Goal: Task Accomplishment & Management: Manage account settings

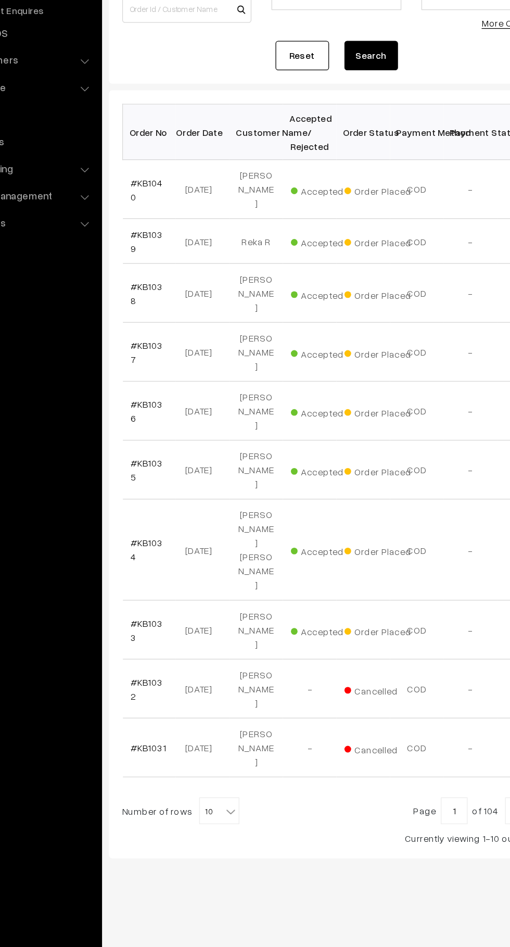
click at [235, 760] on b at bounding box center [240, 765] width 10 height 10
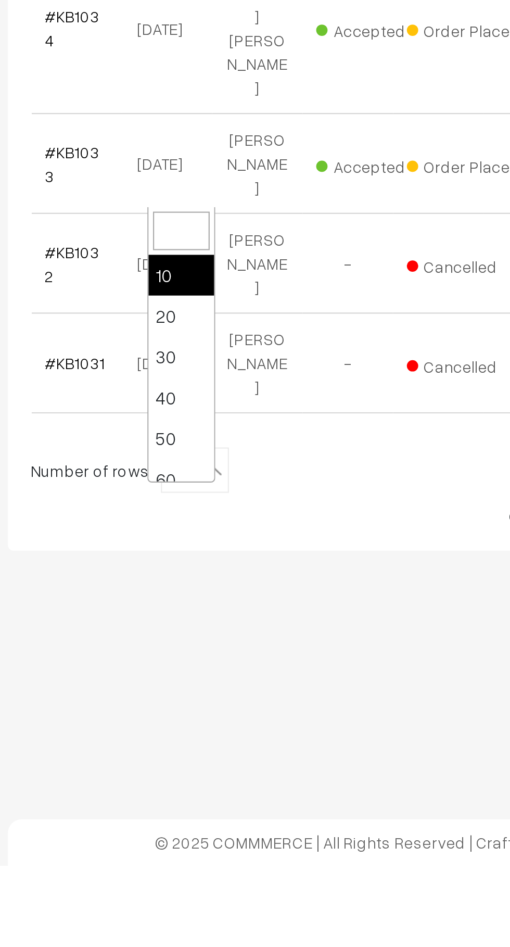
select select "50"
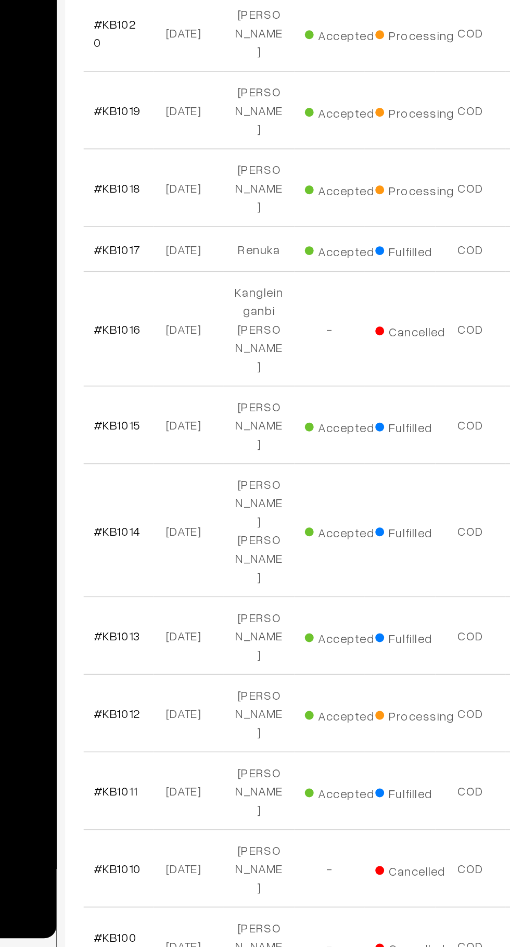
scroll to position [818, 0]
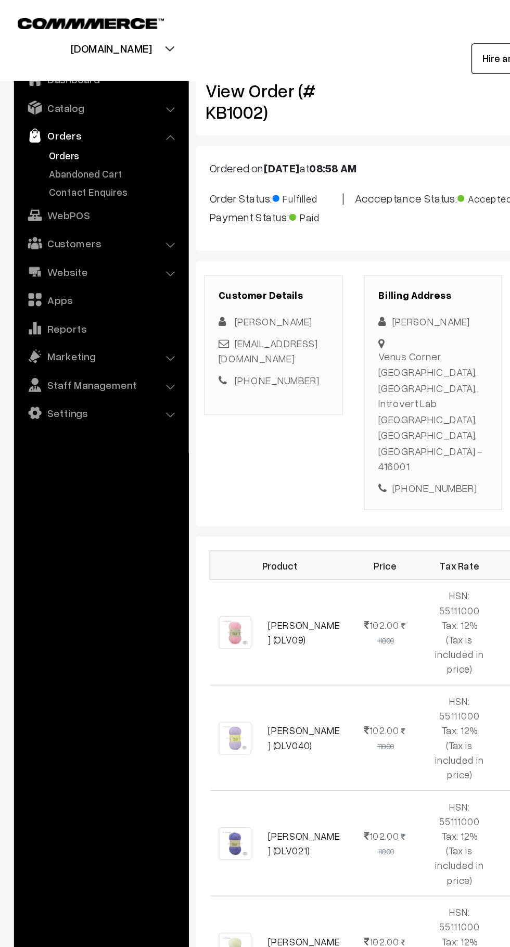
click at [60, 114] on link "Orders" at bounding box center [85, 115] width 103 height 11
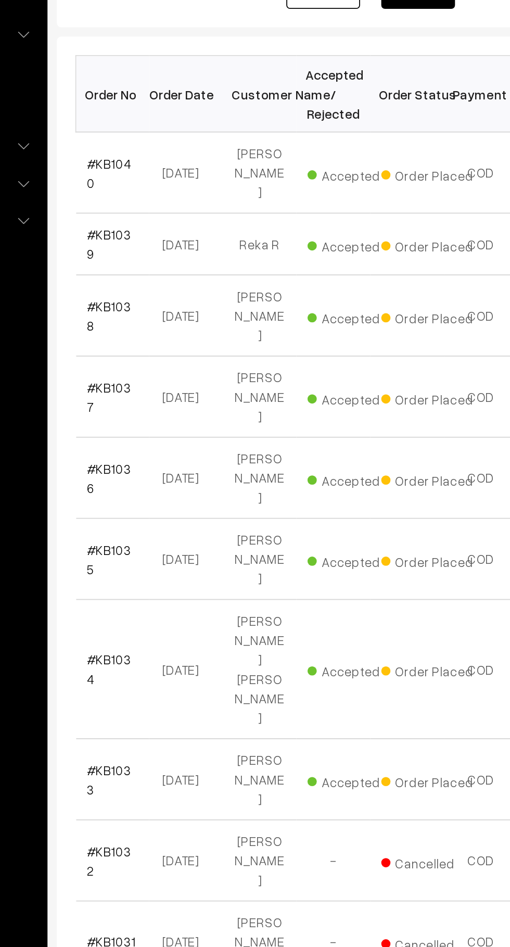
click at [181, 278] on link "#KB1040" at bounding box center [175, 282] width 25 height 20
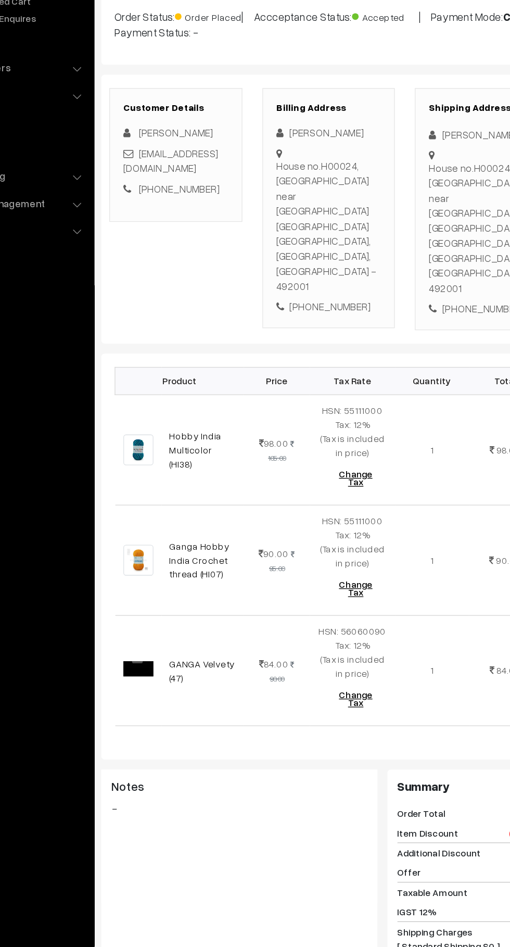
scroll to position [6, 0]
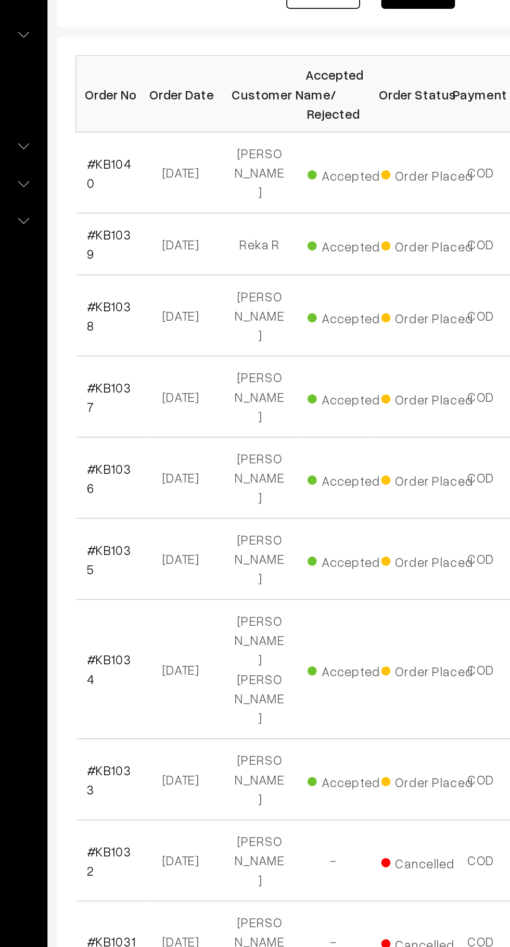
click at [235, 760] on b at bounding box center [240, 765] width 10 height 10
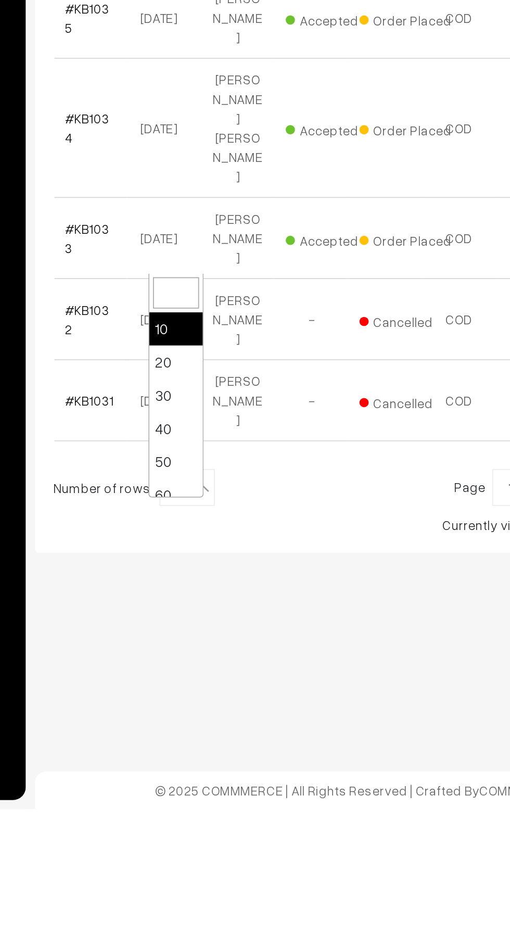
select select "50"
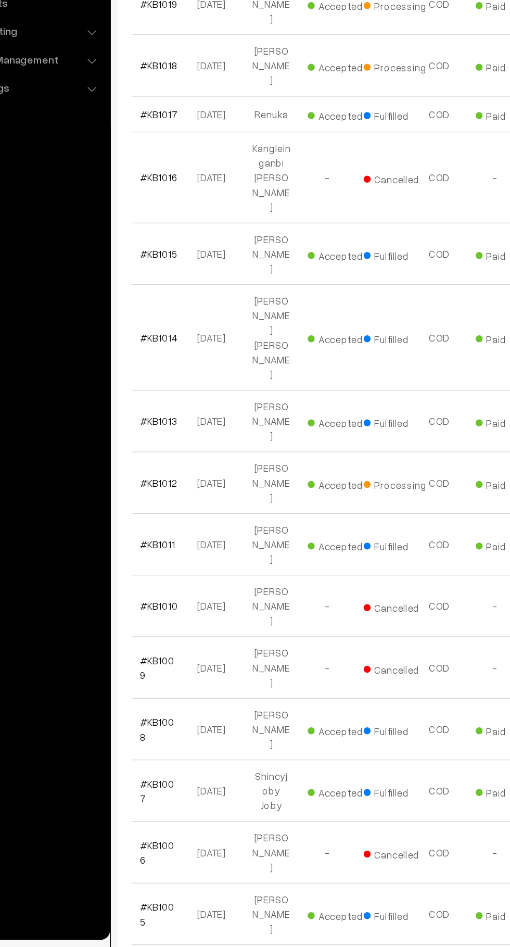
scroll to position [1022, 0]
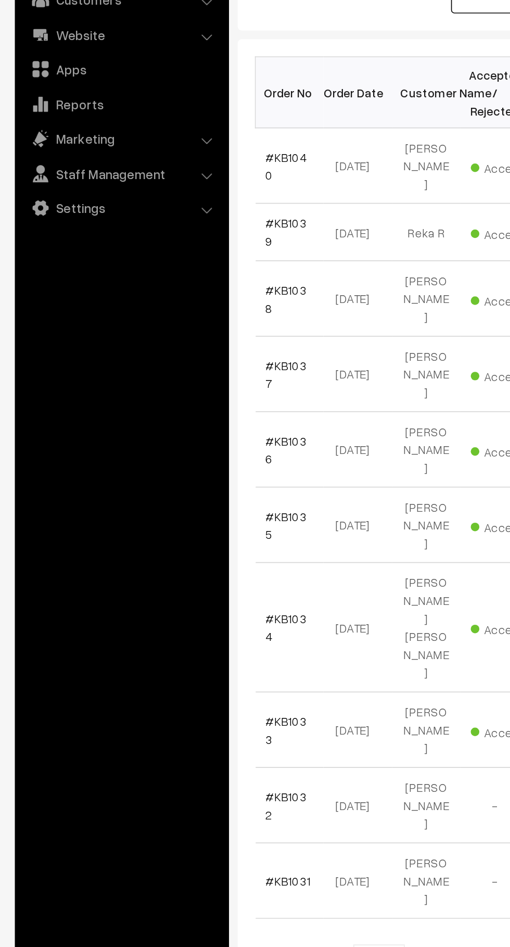
click at [182, 277] on link "#KB1040" at bounding box center [175, 282] width 25 height 20
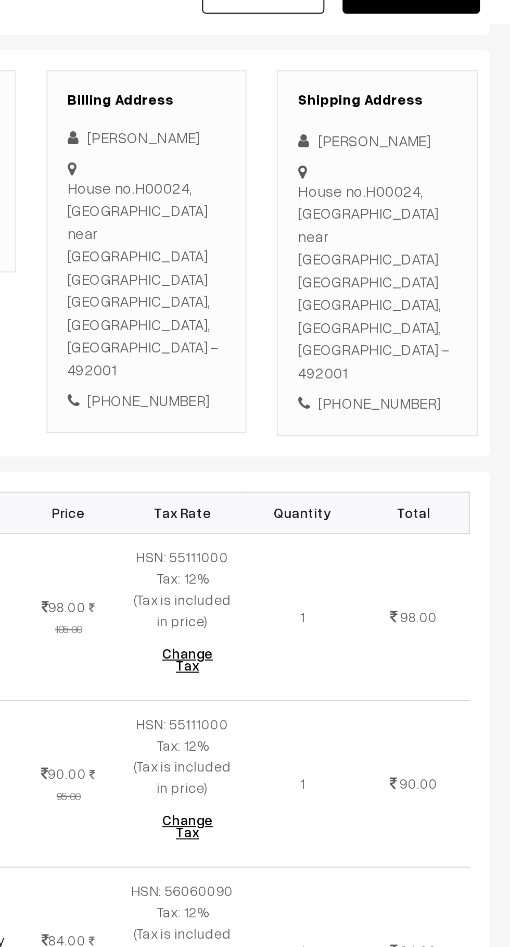
scroll to position [119, 0]
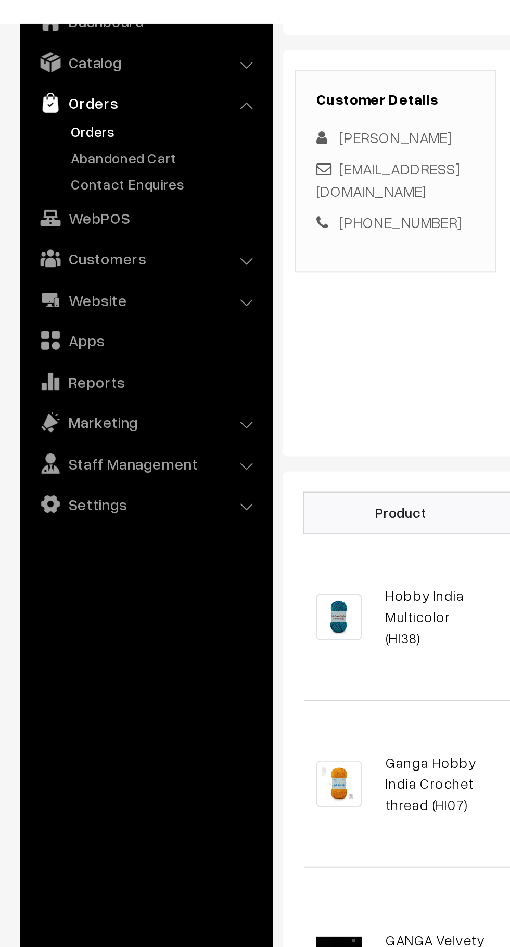
click at [90, 129] on link "Abandoned Cart" at bounding box center [85, 129] width 103 height 11
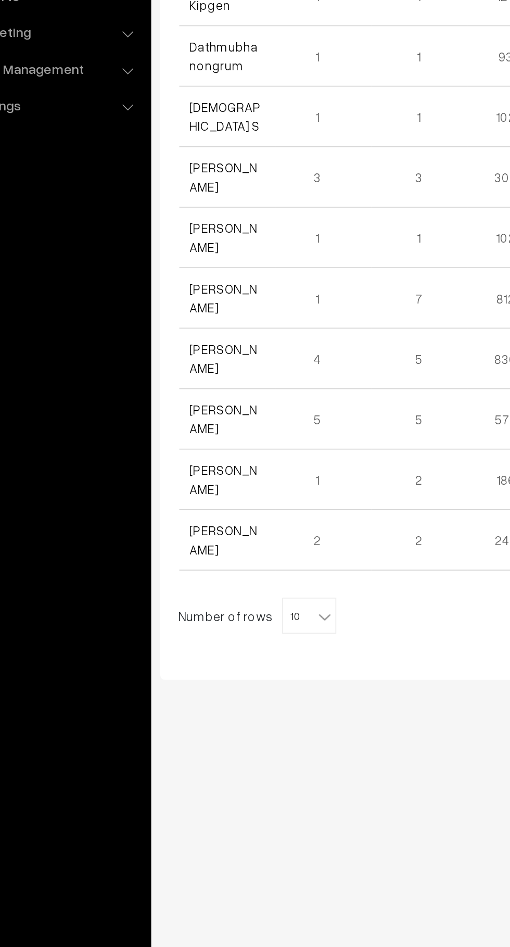
click at [198, 450] on link "Rakhi Sadhale" at bounding box center [182, 454] width 39 height 20
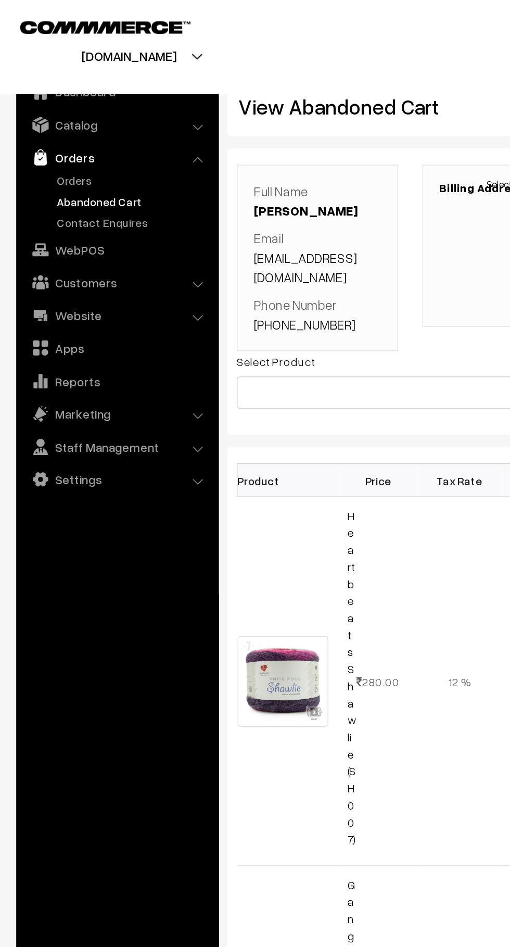
click at [56, 117] on link "Orders" at bounding box center [85, 115] width 103 height 11
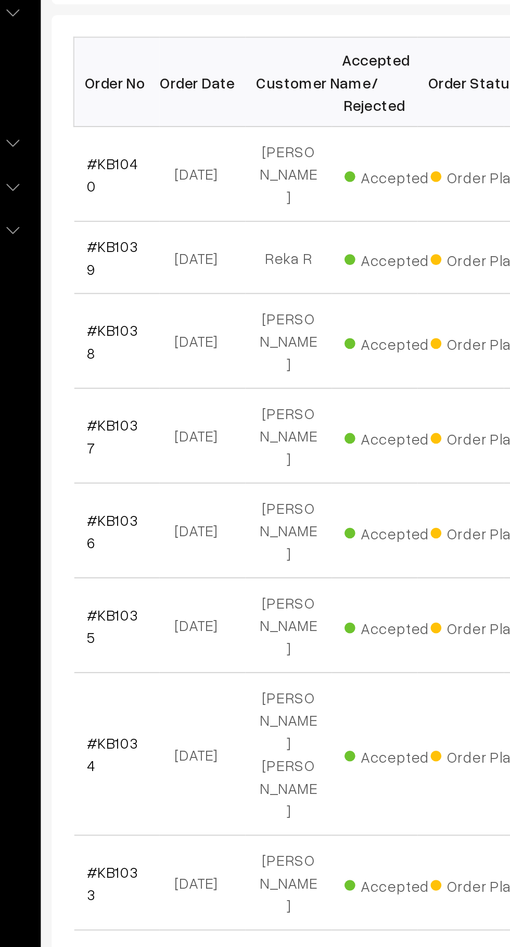
click at [184, 278] on link "#KB1040" at bounding box center [175, 282] width 25 height 20
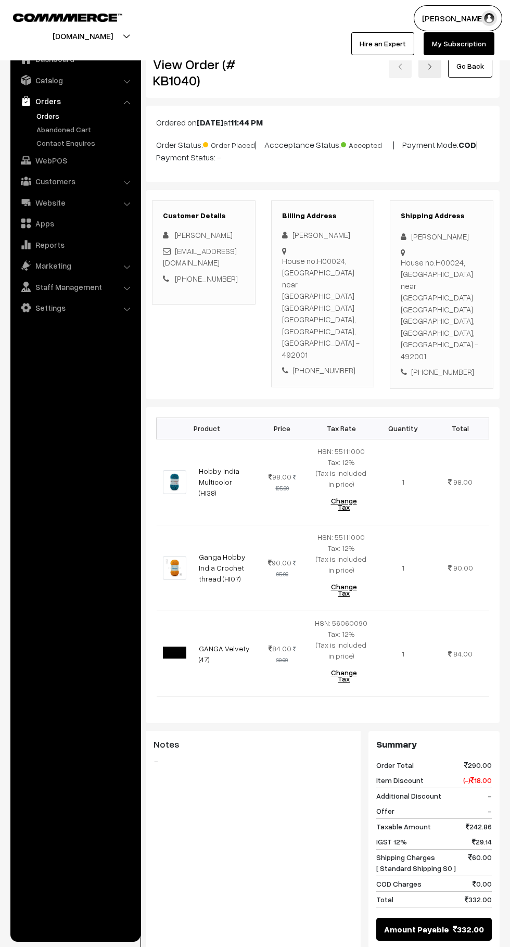
scroll to position [5, 0]
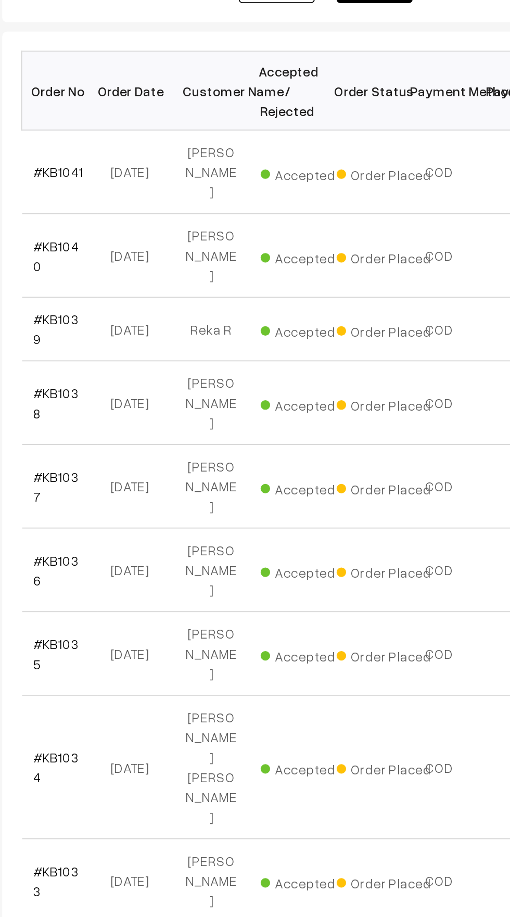
click at [178, 279] on link "#KB1041" at bounding box center [177, 281] width 28 height 9
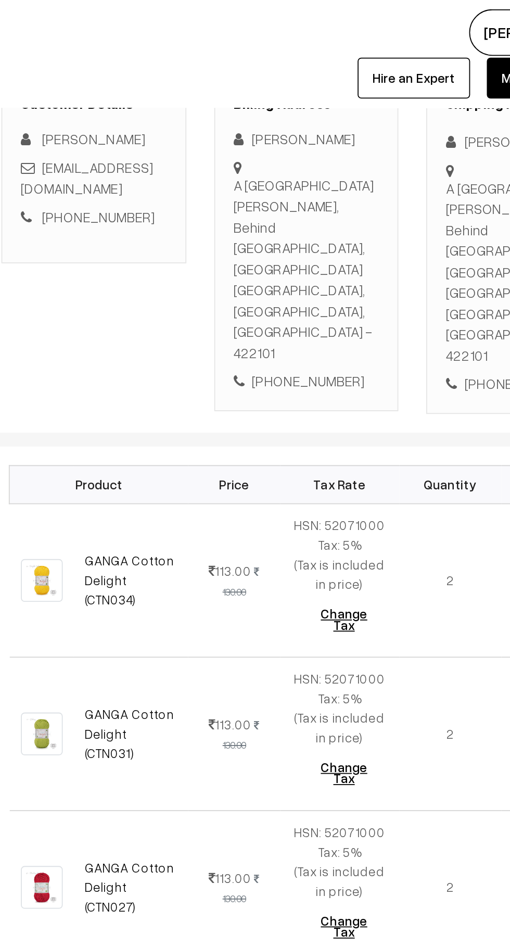
scroll to position [156, 0]
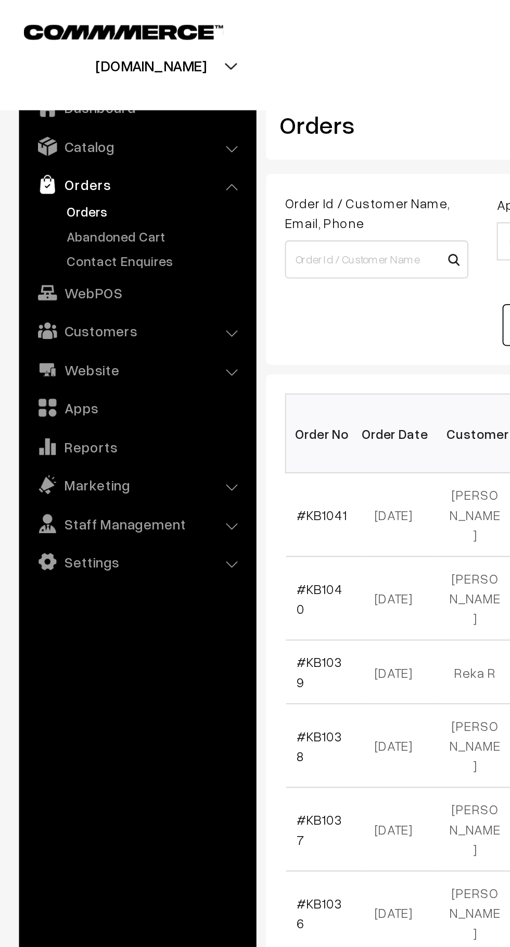
click at [85, 133] on link "Abandoned Cart" at bounding box center [85, 129] width 103 height 11
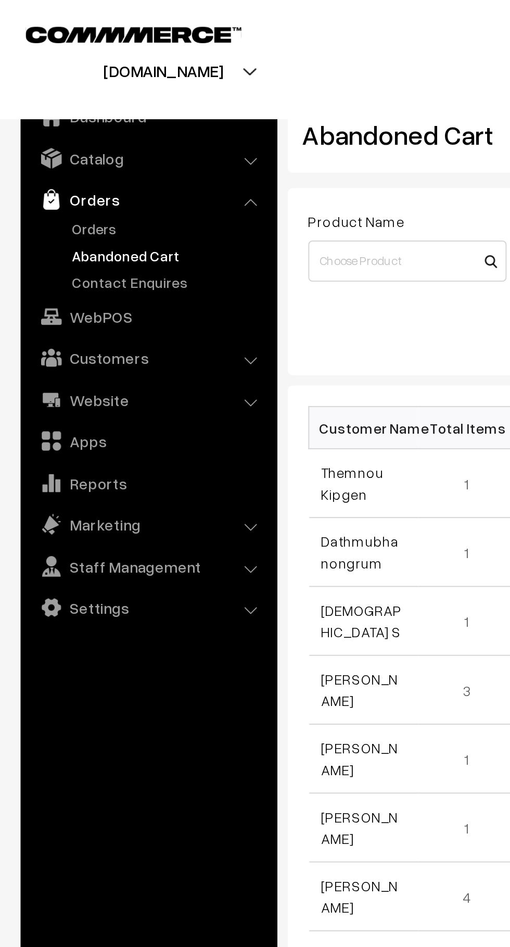
click at [40, 110] on link "Orders" at bounding box center [85, 115] width 103 height 11
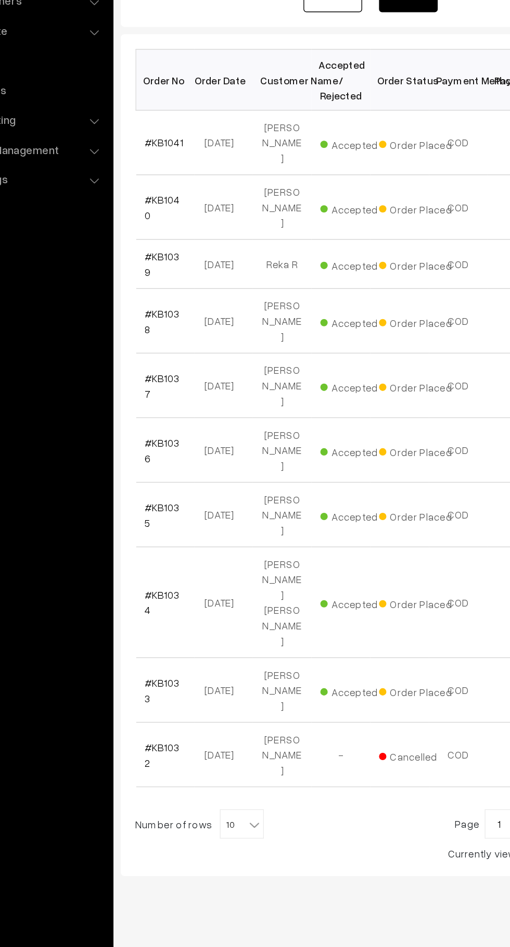
click at [167, 282] on link "#KB1041" at bounding box center [177, 281] width 28 height 9
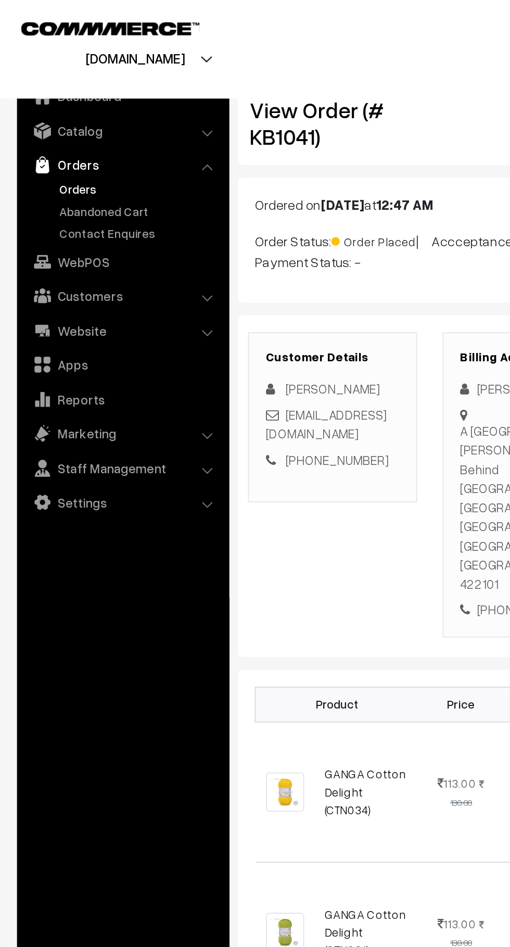
click at [95, 131] on link "Abandoned Cart" at bounding box center [85, 129] width 103 height 11
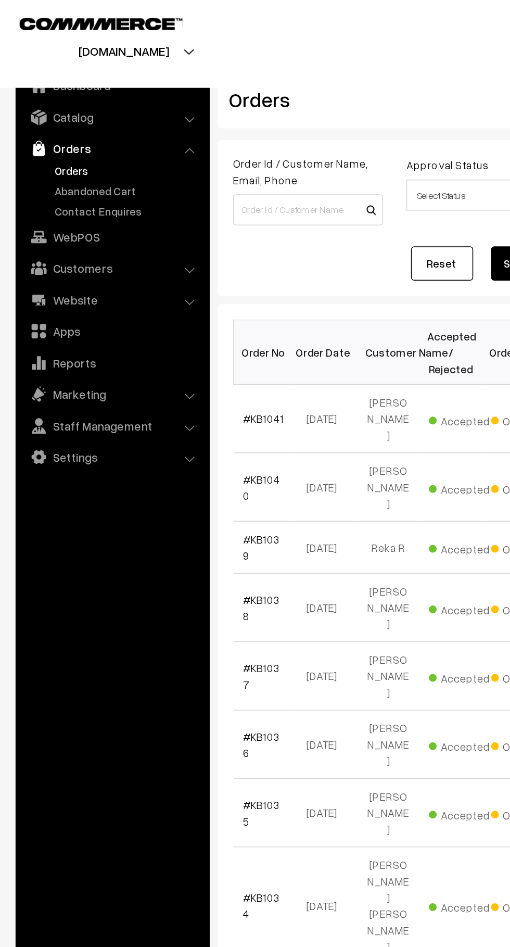
click at [79, 130] on link "Abandoned Cart" at bounding box center [85, 129] width 103 height 11
